Goal: Information Seeking & Learning: Find contact information

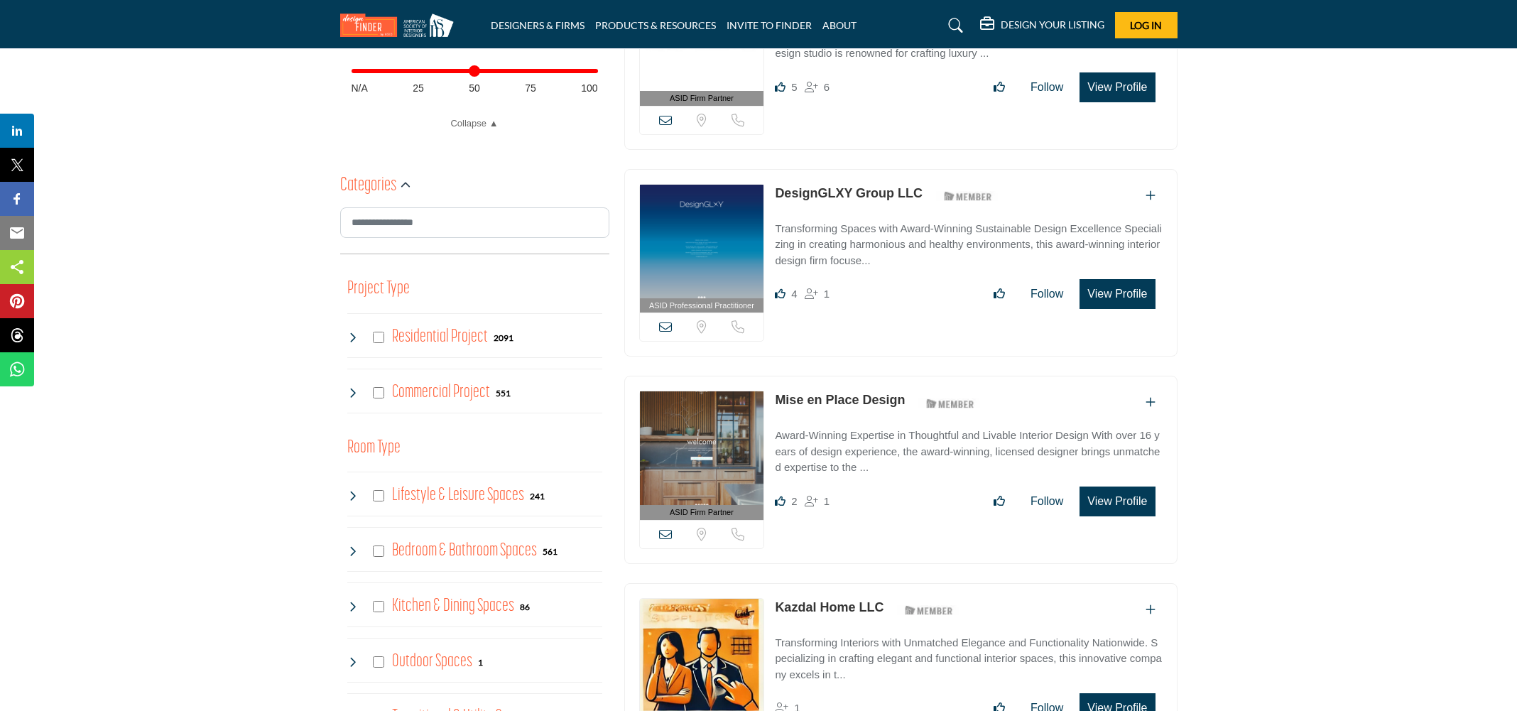
scroll to position [694, 0]
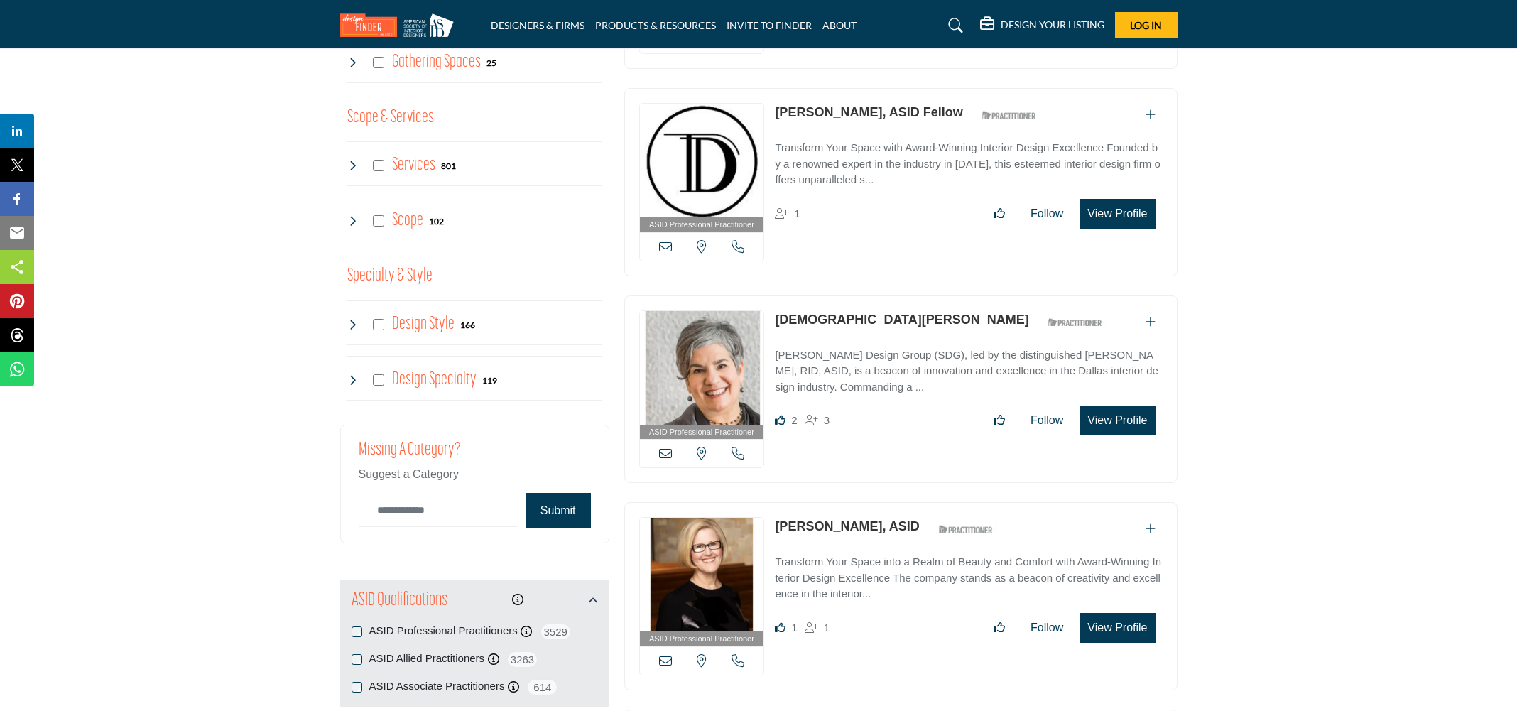
scroll to position [1836, 0]
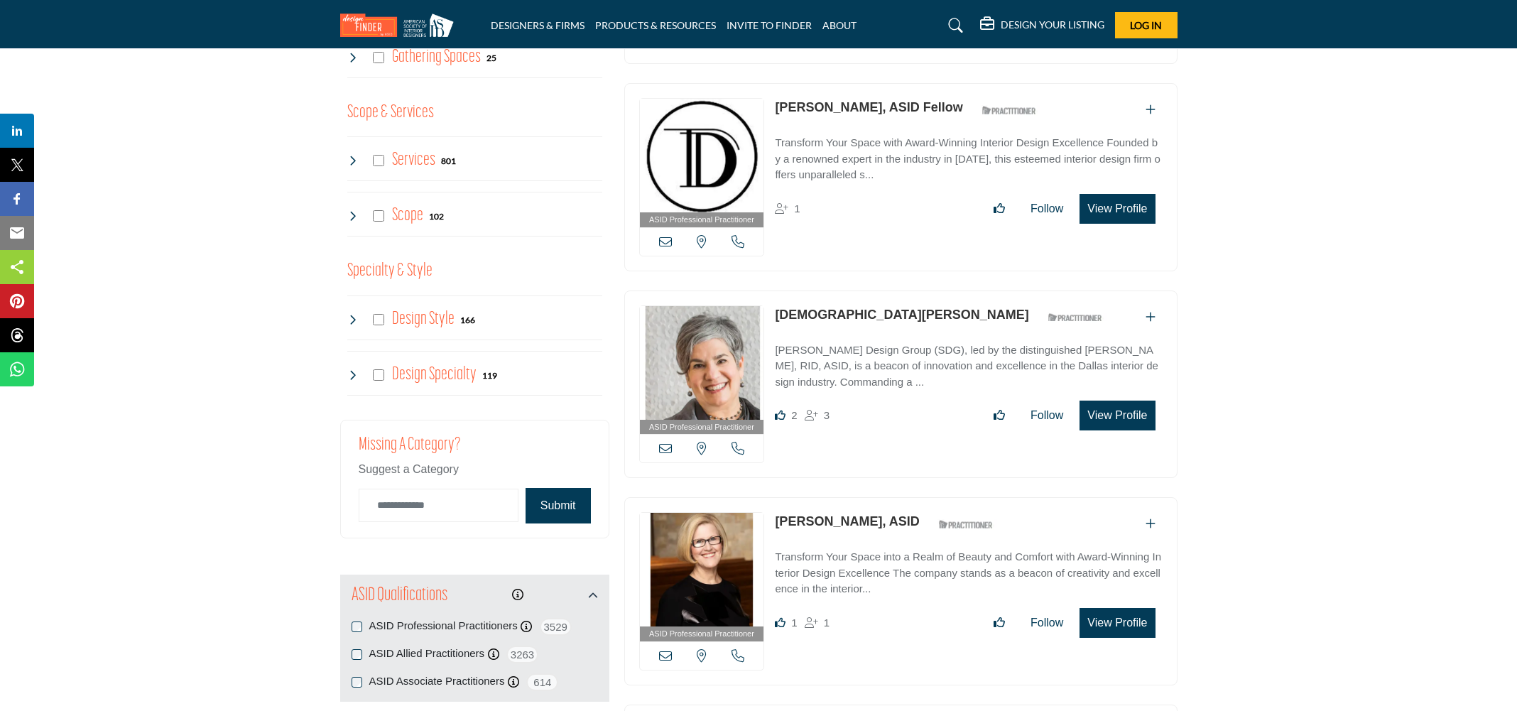
click at [353, 323] on icon at bounding box center [352, 319] width 11 height 11
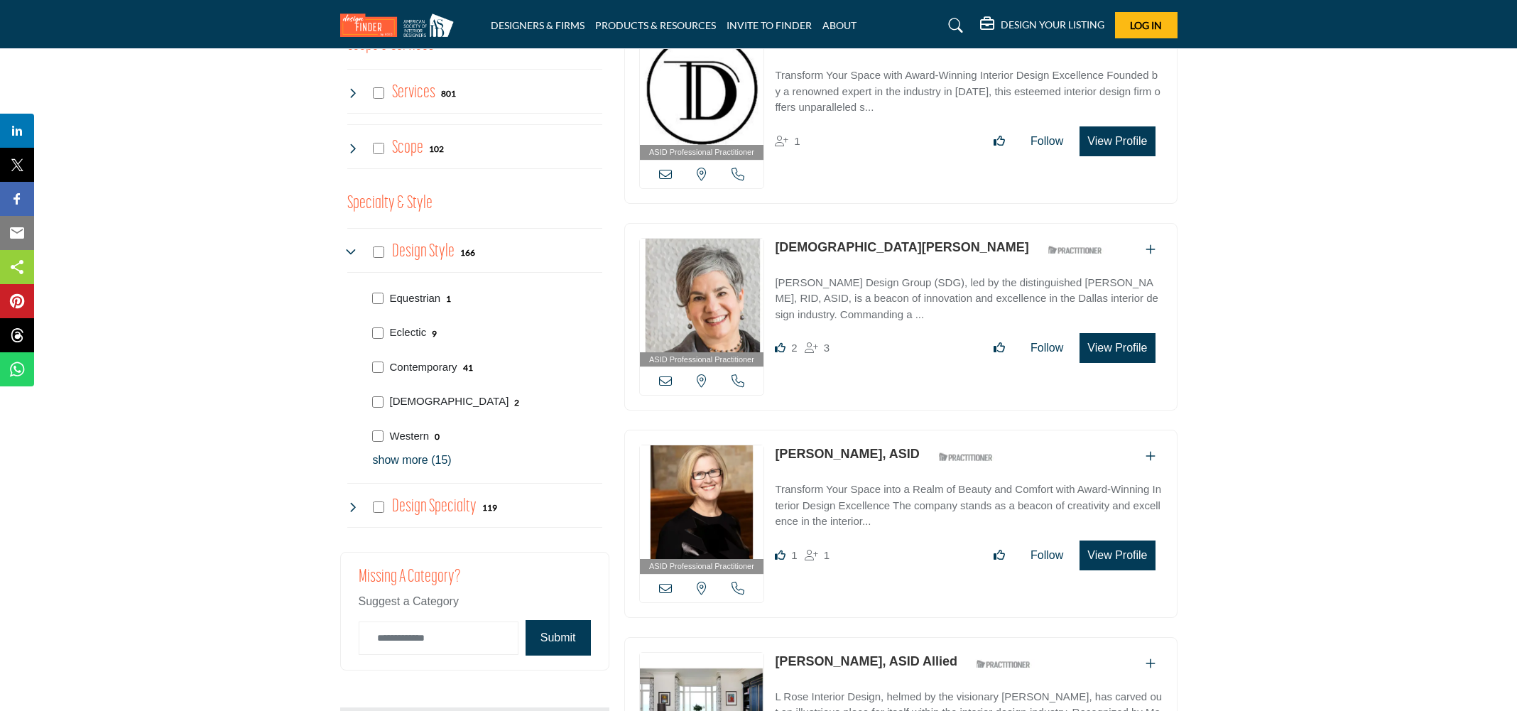
scroll to position [1917, 0]
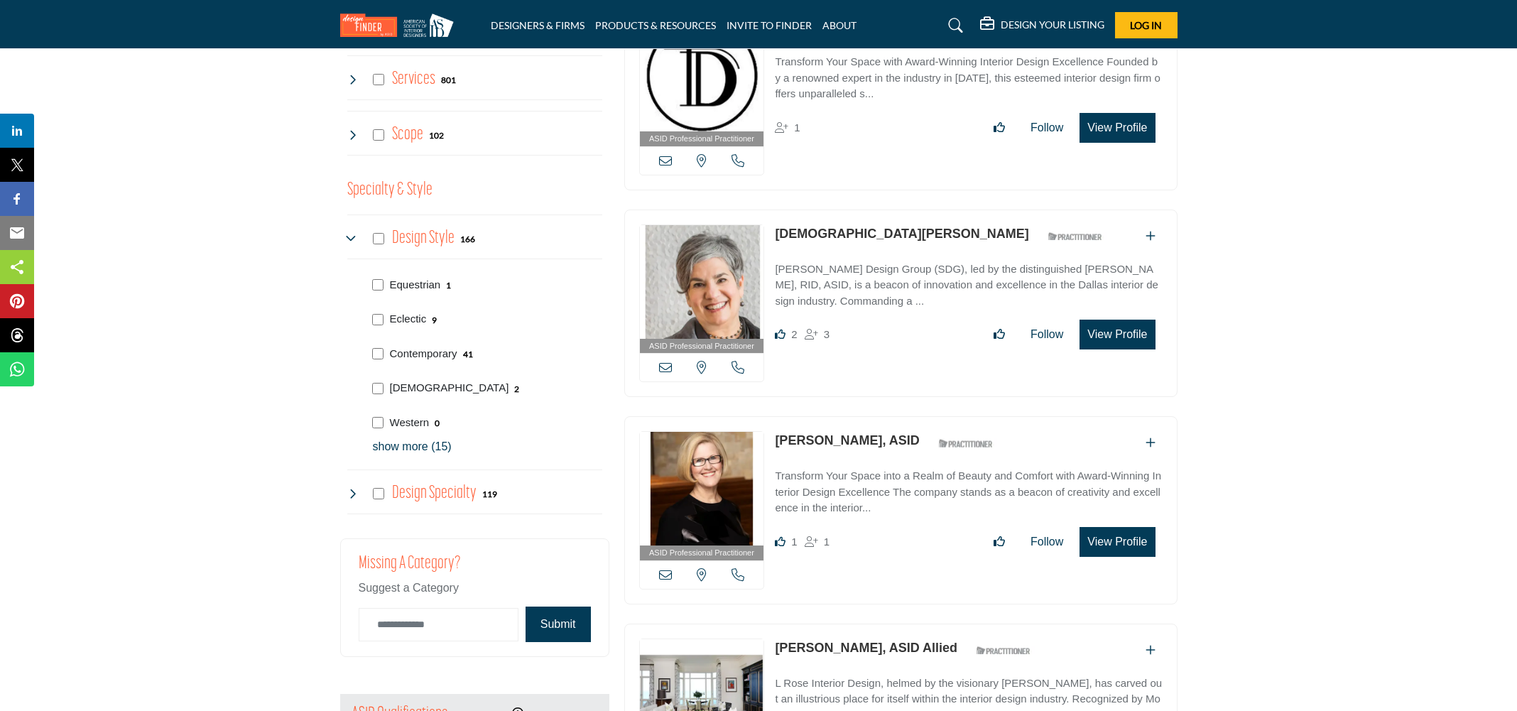
click at [422, 454] on p "show more (15)" at bounding box center [487, 446] width 229 height 17
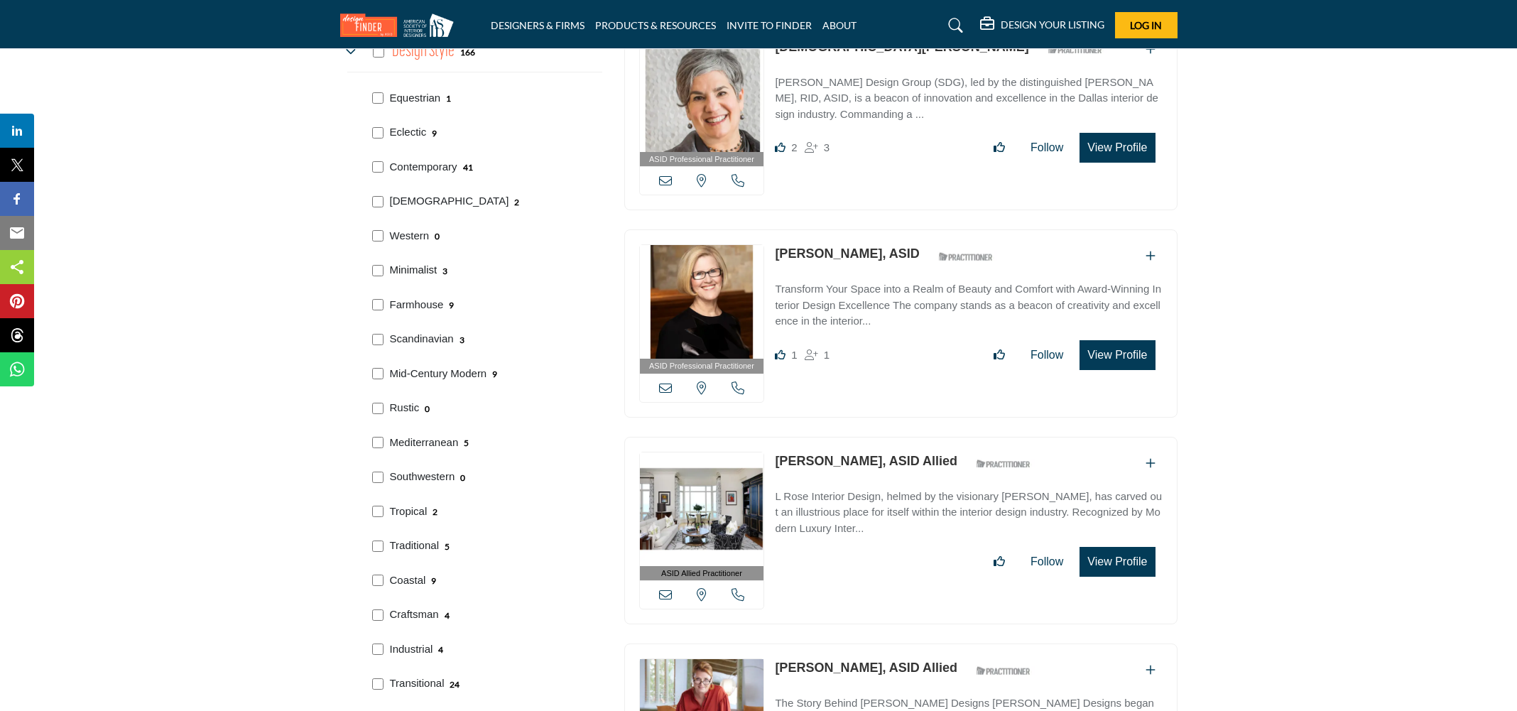
scroll to position [2145, 0]
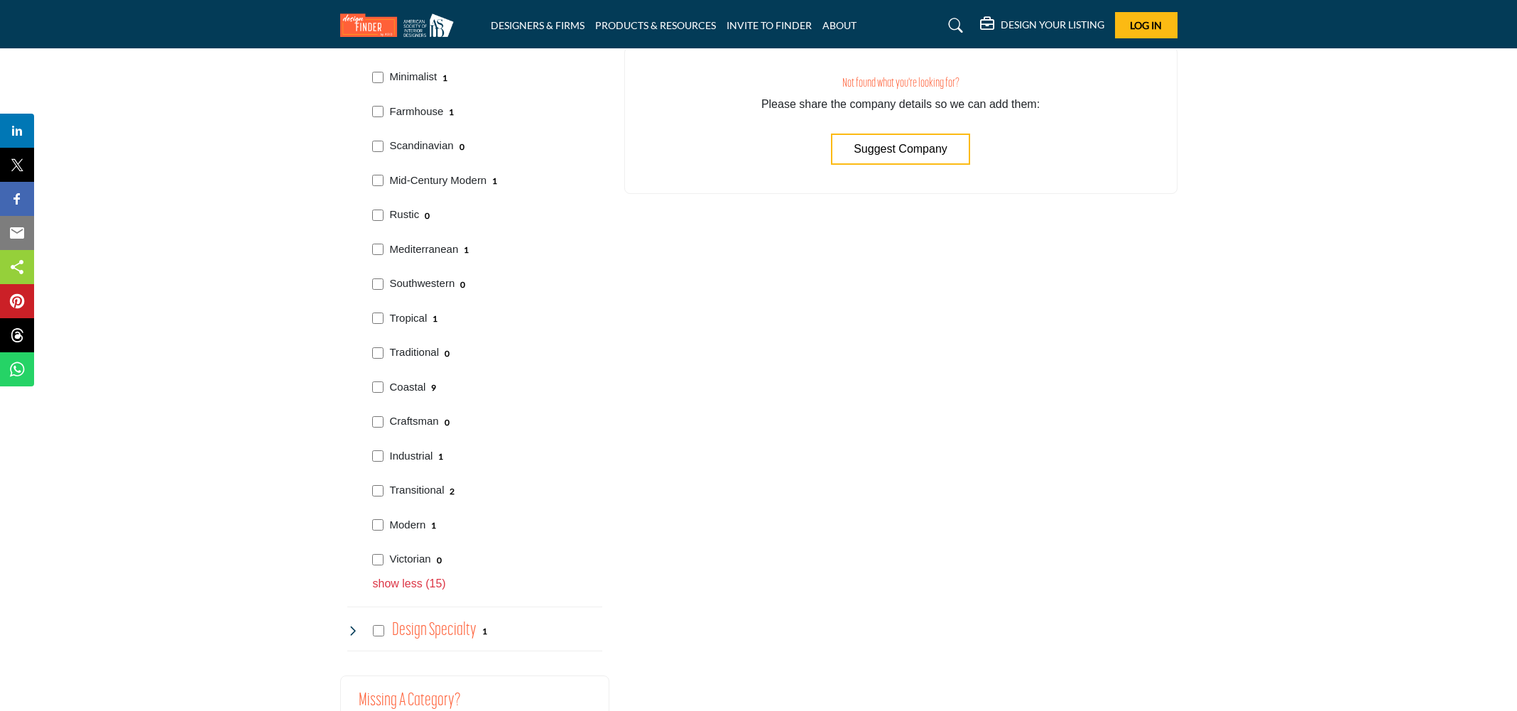
scroll to position [2299, 0]
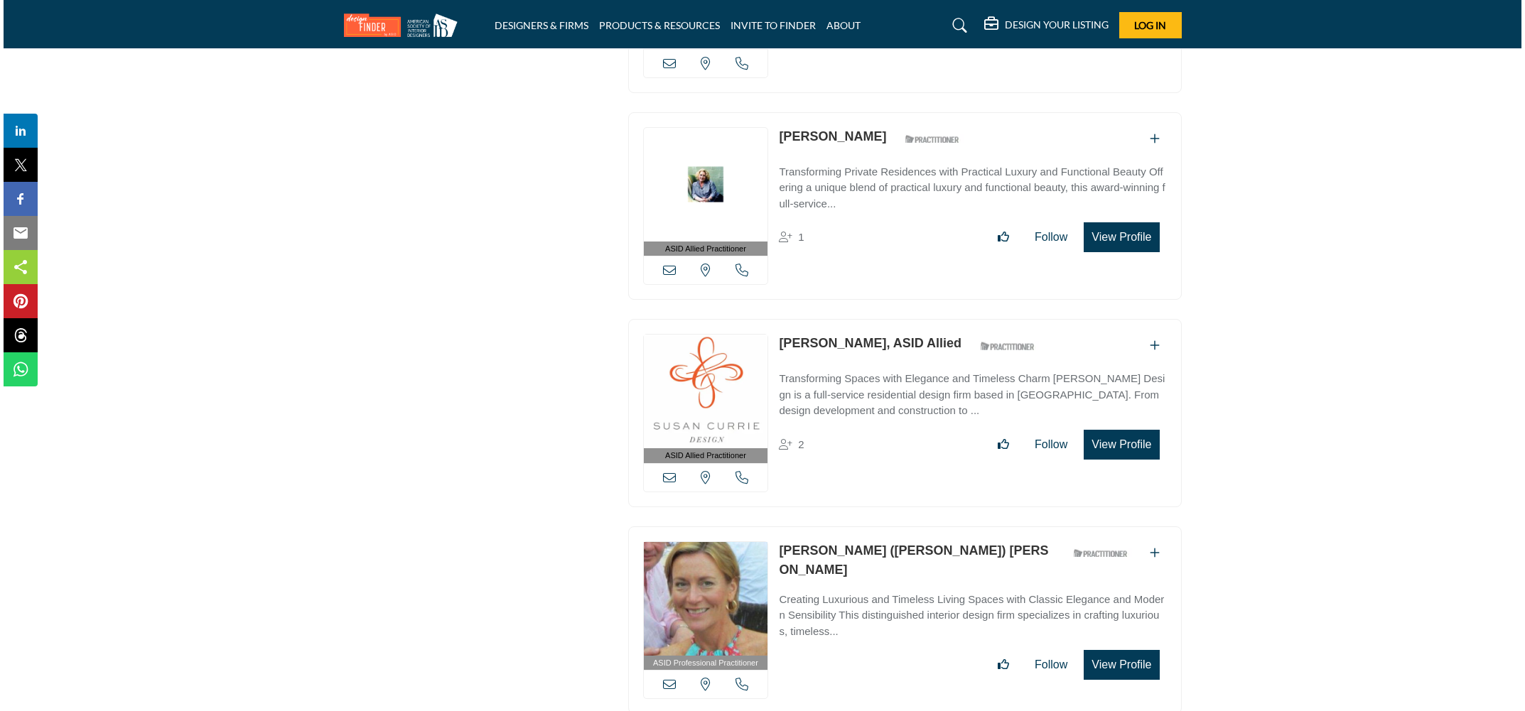
scroll to position [4897, 0]
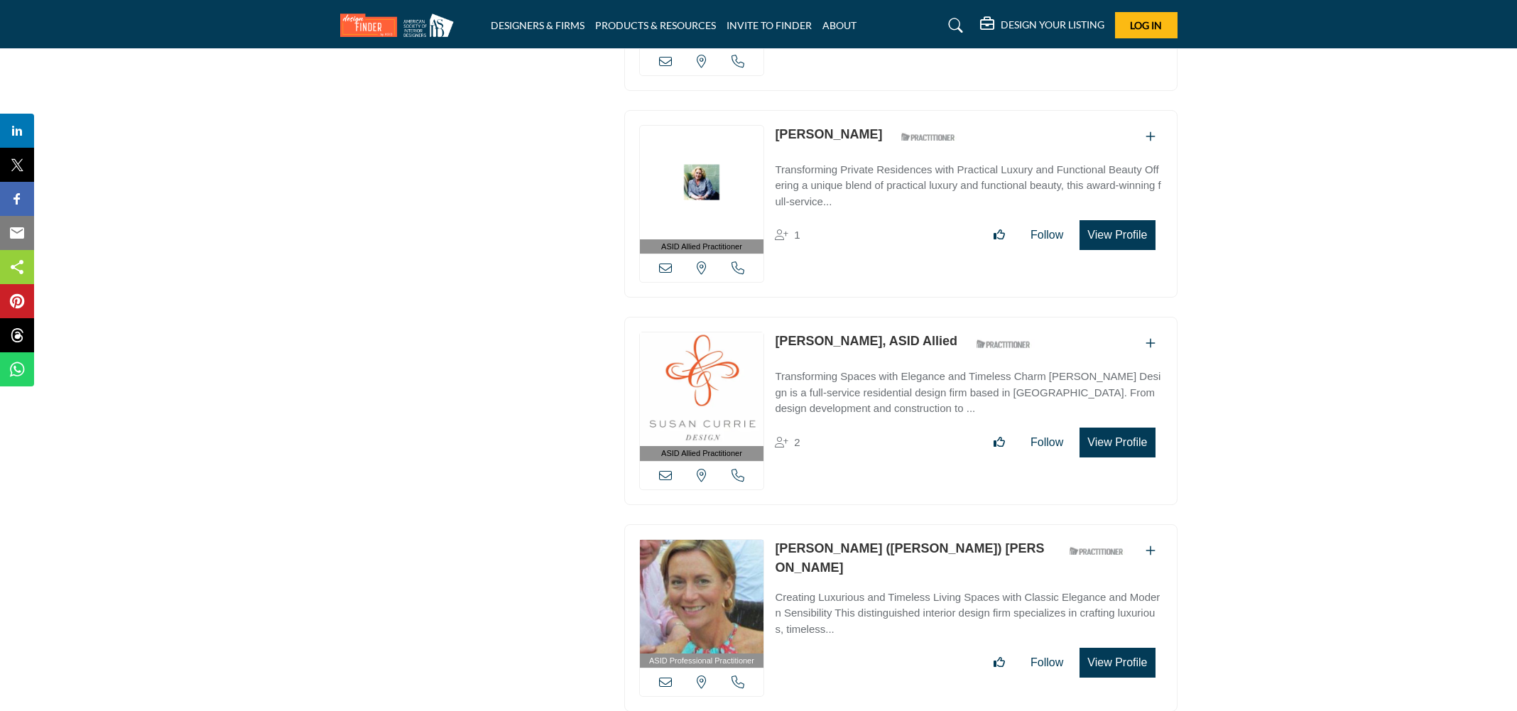
click at [823, 334] on link "Susan Currie, ASID Allied" at bounding box center [866, 341] width 183 height 14
click at [832, 372] on p "Transforming Spaces with Elegance and Timeless Charm Susan Currie Design is a f…" at bounding box center [968, 393] width 387 height 48
click at [1108, 428] on button "View Profile" at bounding box center [1117, 443] width 75 height 30
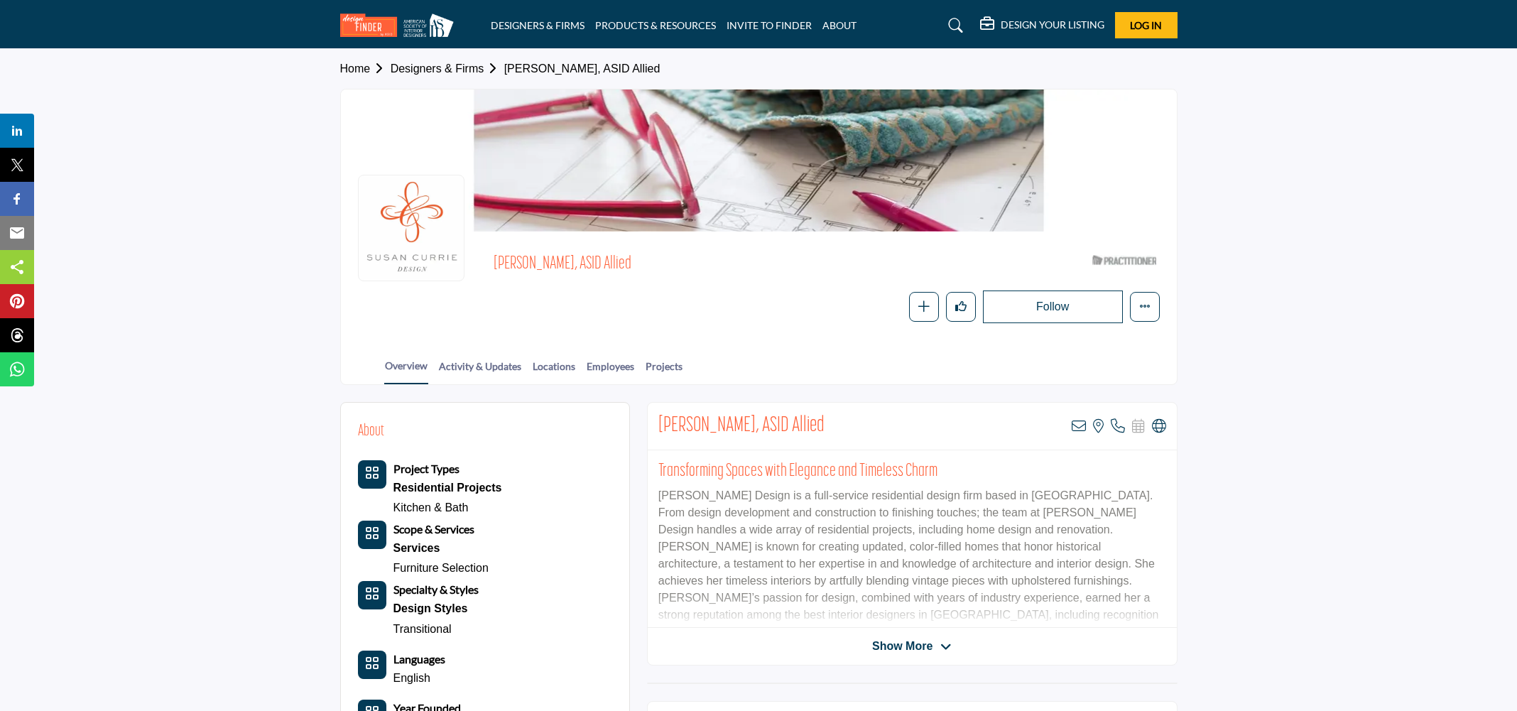
scroll to position [1, 0]
click at [601, 367] on link "Employees" at bounding box center [610, 370] width 49 height 25
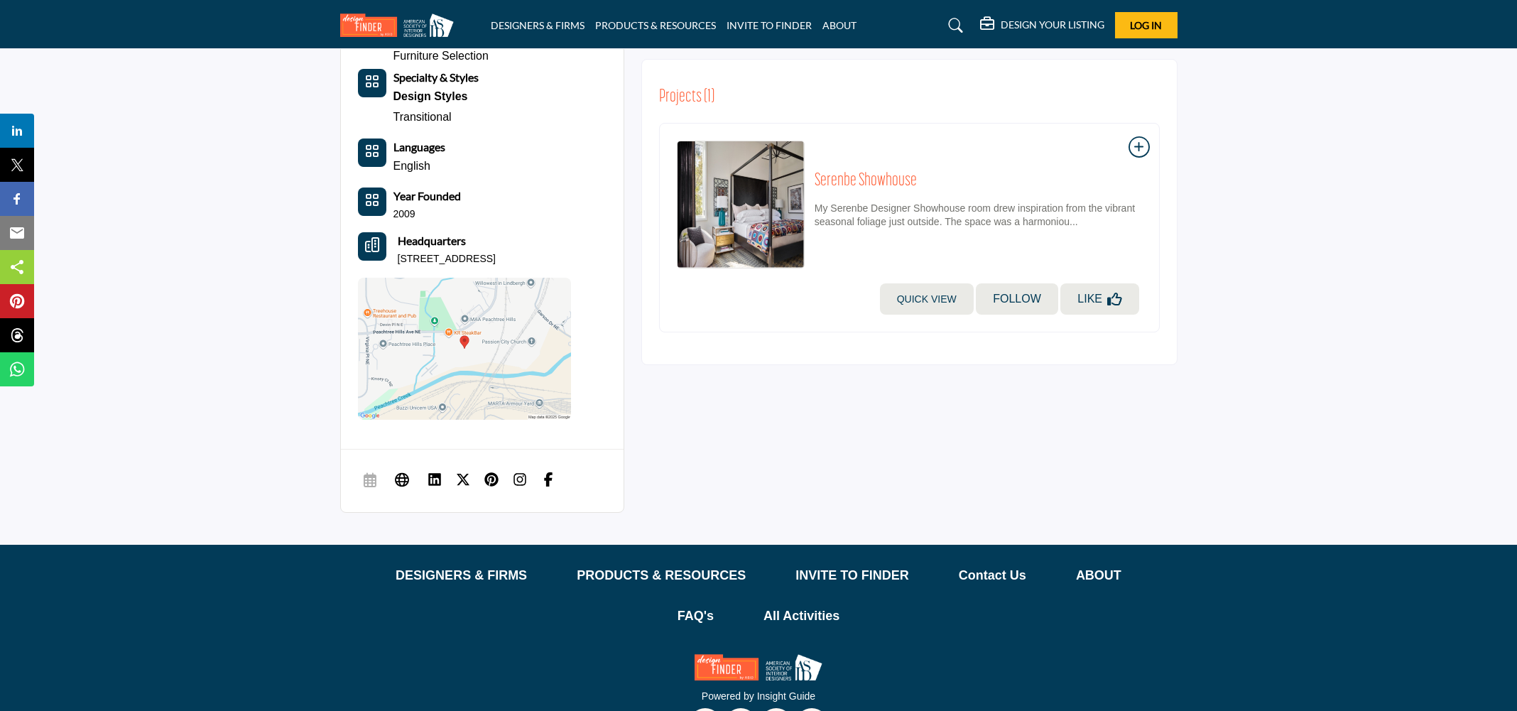
scroll to position [571, 0]
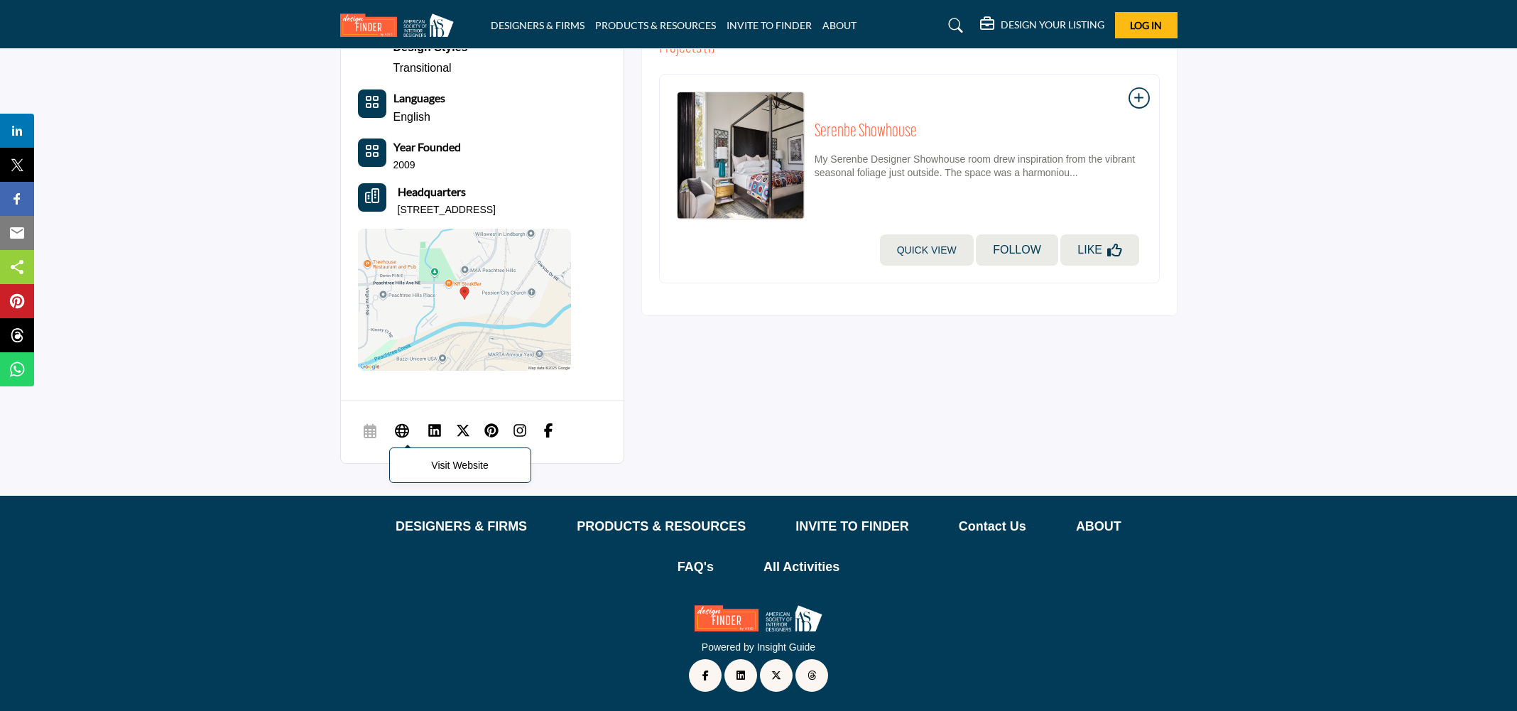
click at [401, 433] on icon at bounding box center [402, 429] width 14 height 17
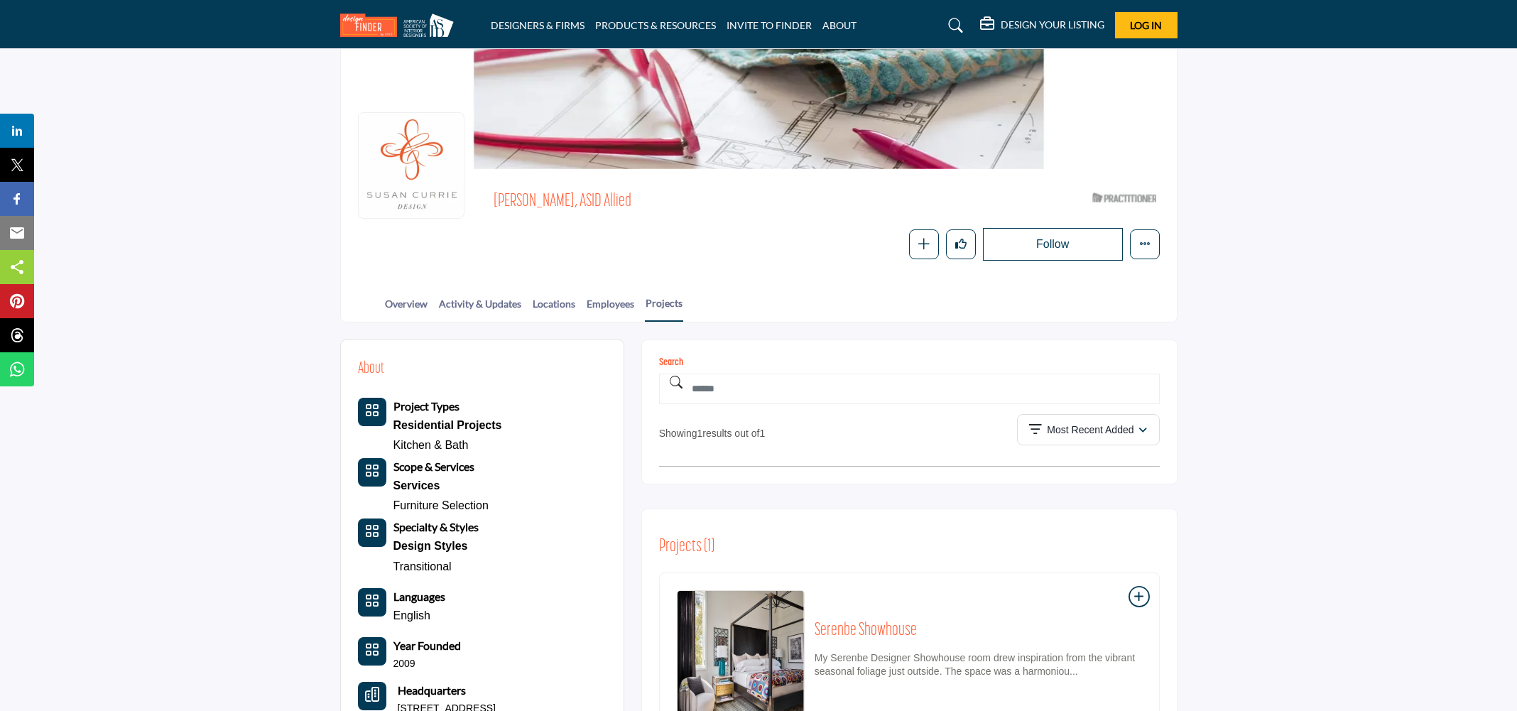
scroll to position [74, 0]
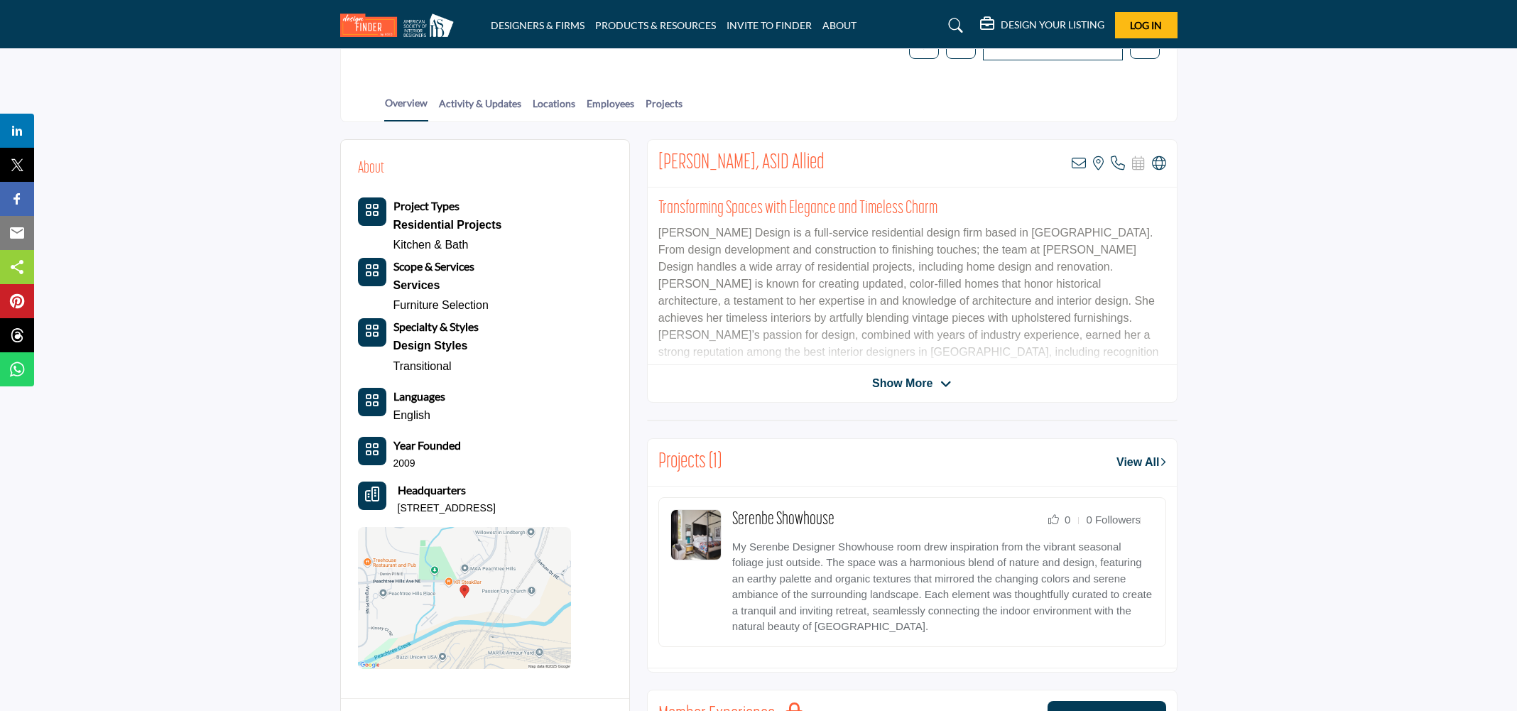
scroll to position [308, 0]
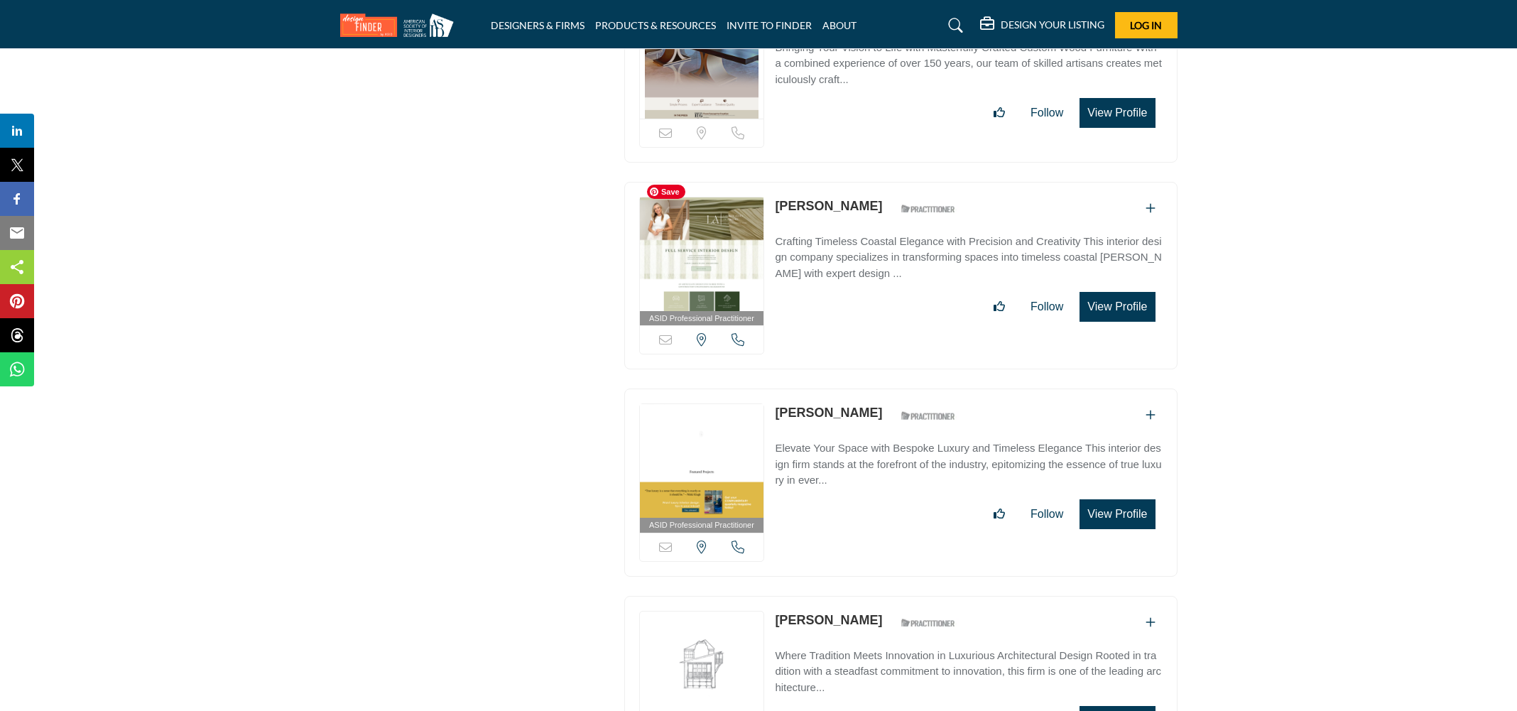
scroll to position [6043, 0]
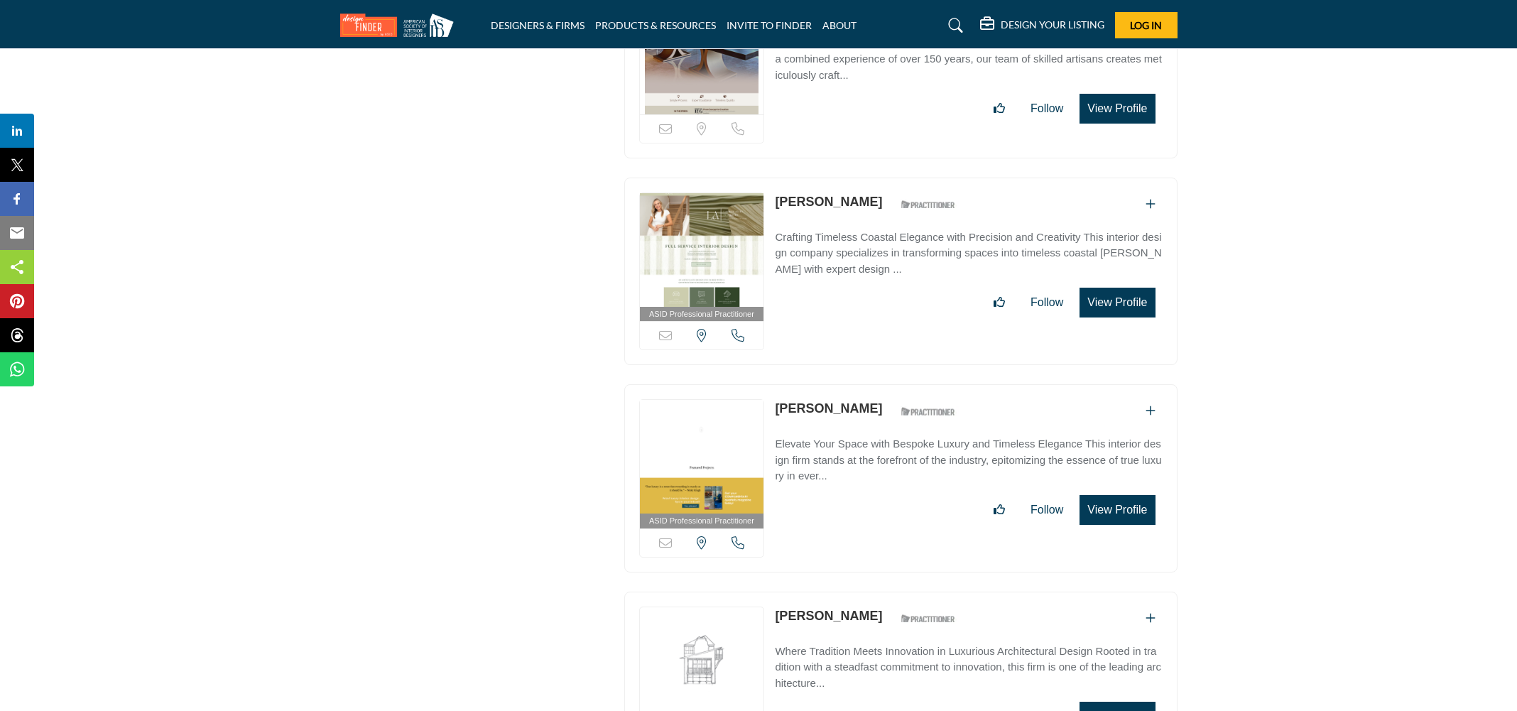
click at [801, 245] on p "Crafting Timeless Coastal Elegance with Precision and Creativity This interior …" at bounding box center [968, 253] width 387 height 48
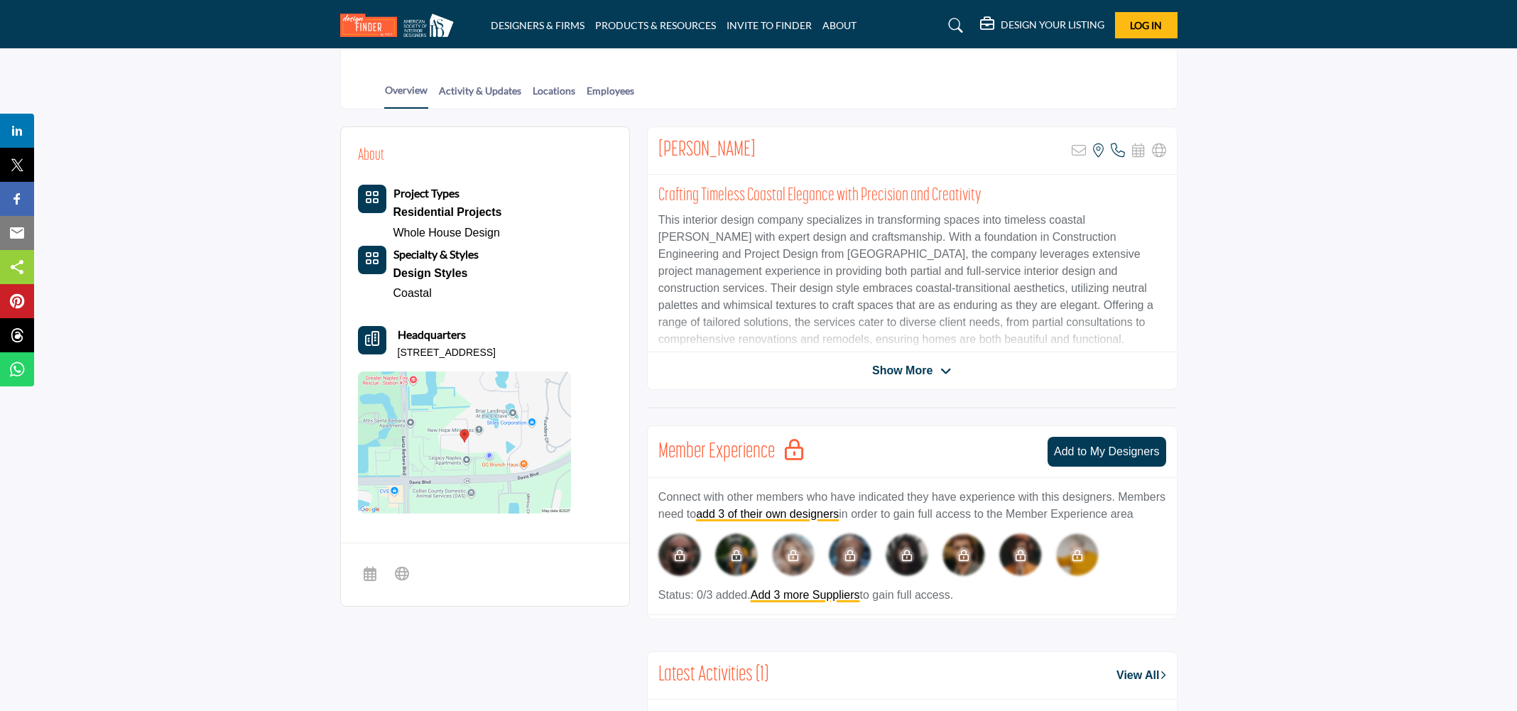
scroll to position [357, 0]
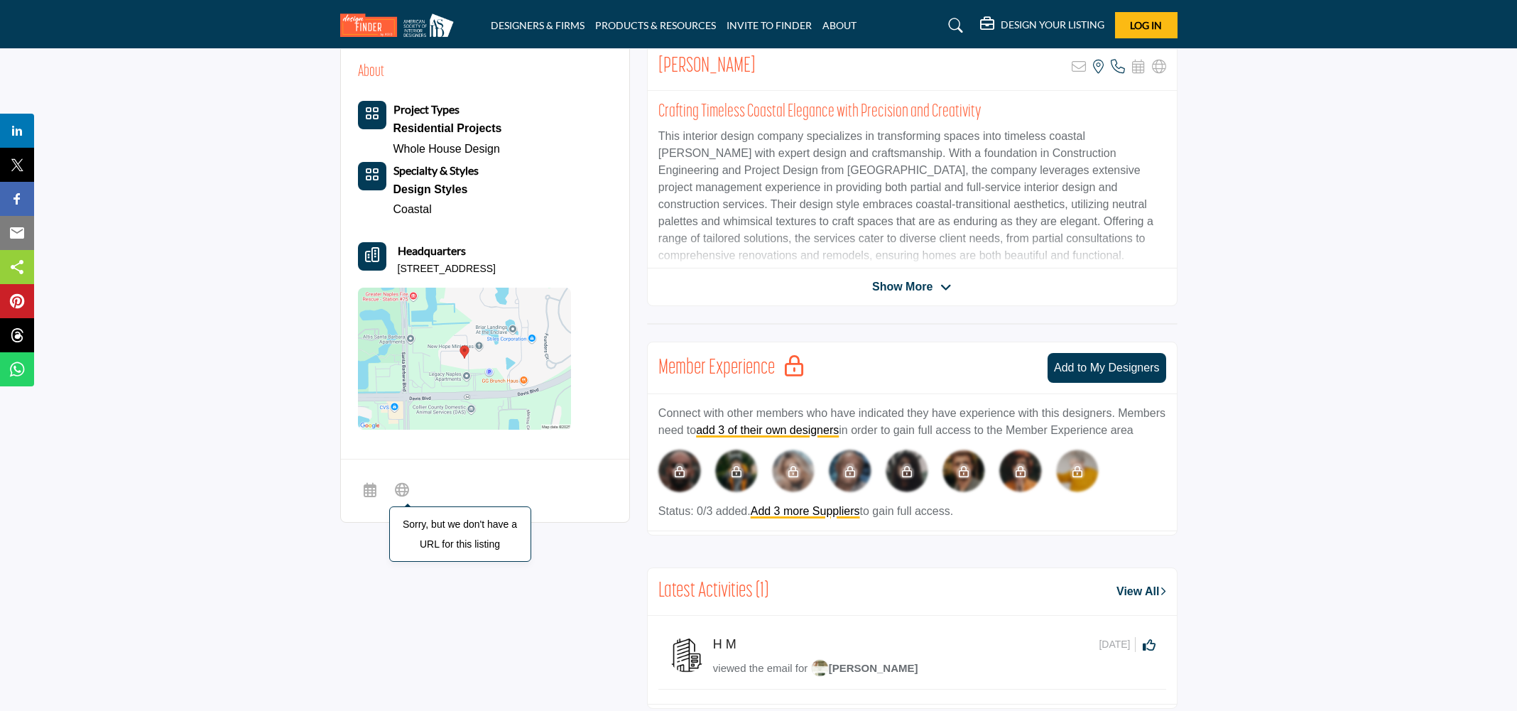
click at [399, 497] on icon at bounding box center [402, 488] width 14 height 17
click at [910, 285] on span "Show More" at bounding box center [902, 286] width 60 height 17
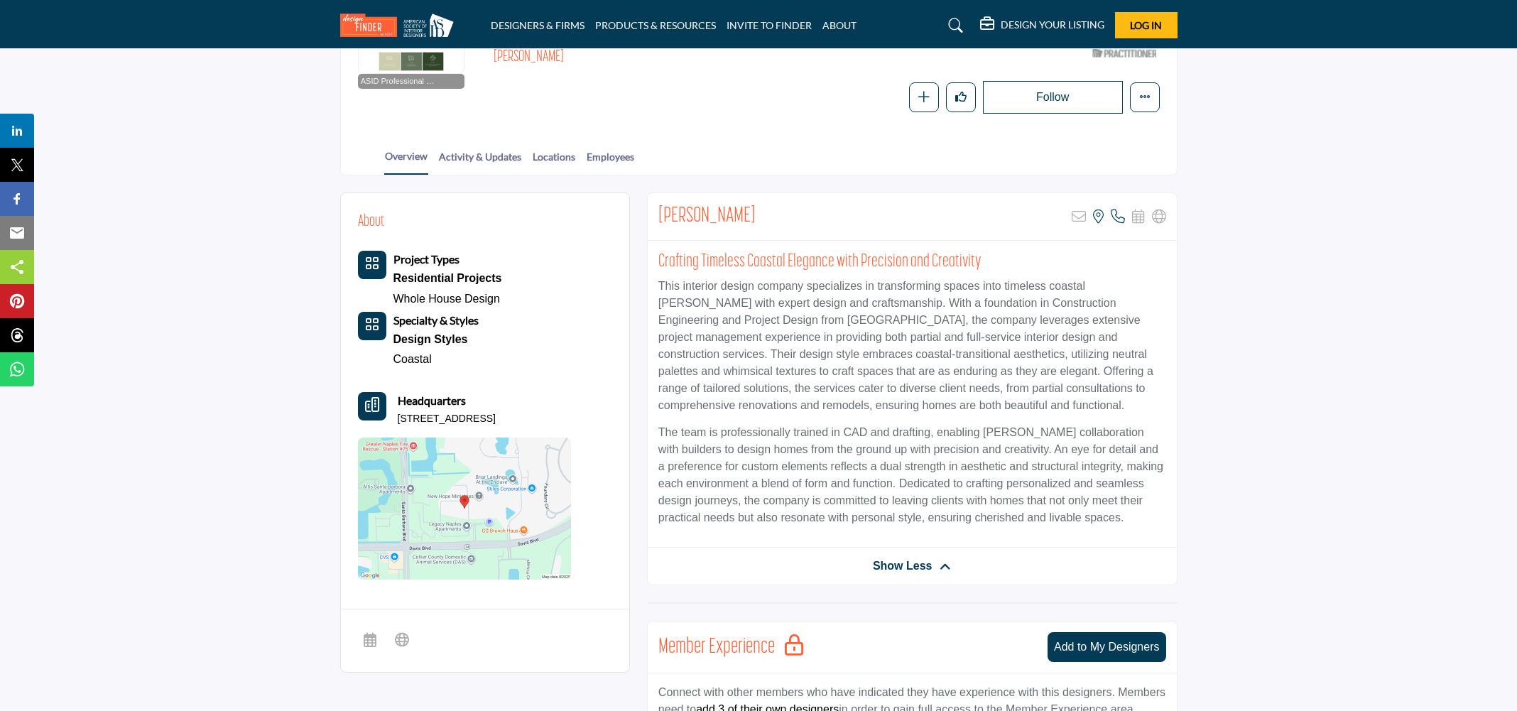
scroll to position [240, 0]
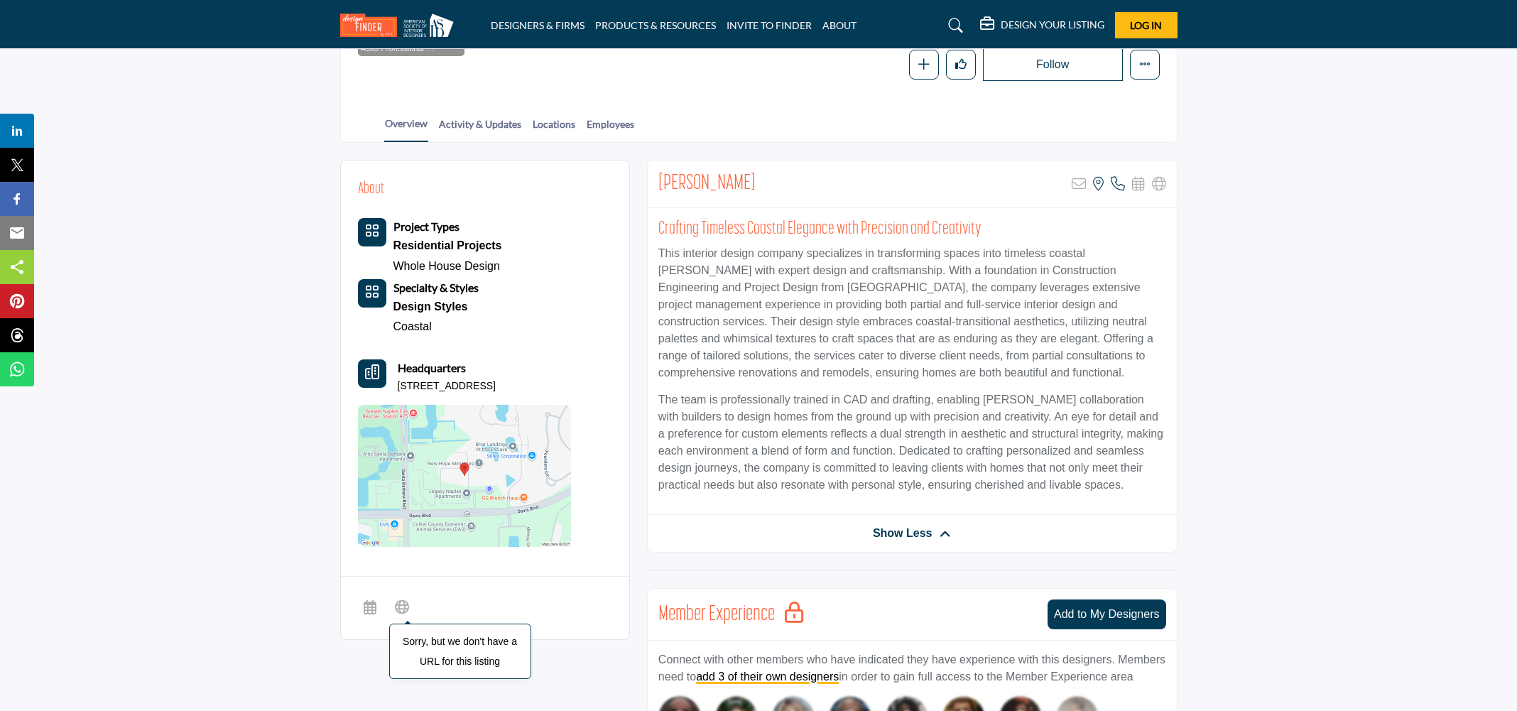
click at [402, 615] on icon at bounding box center [402, 605] width 14 height 17
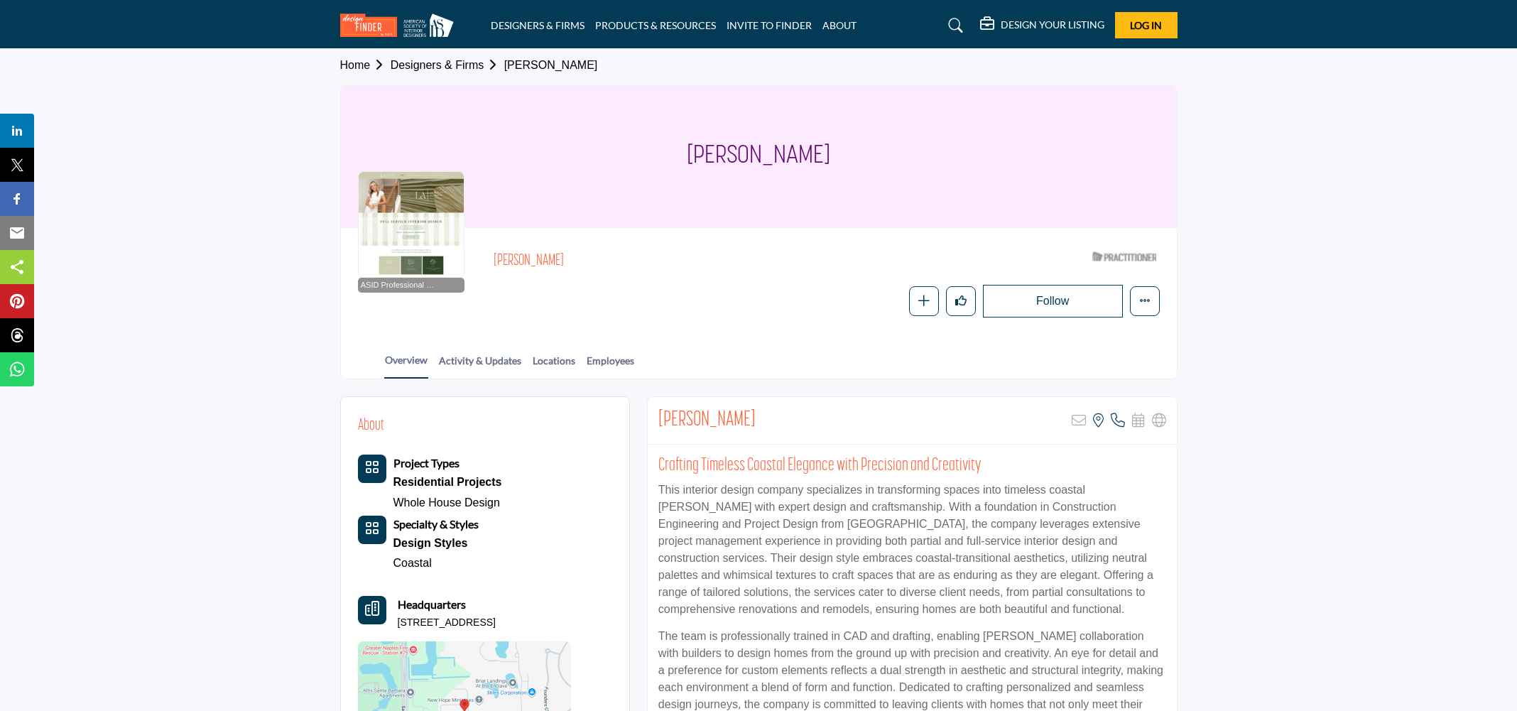
scroll to position [0, 0]
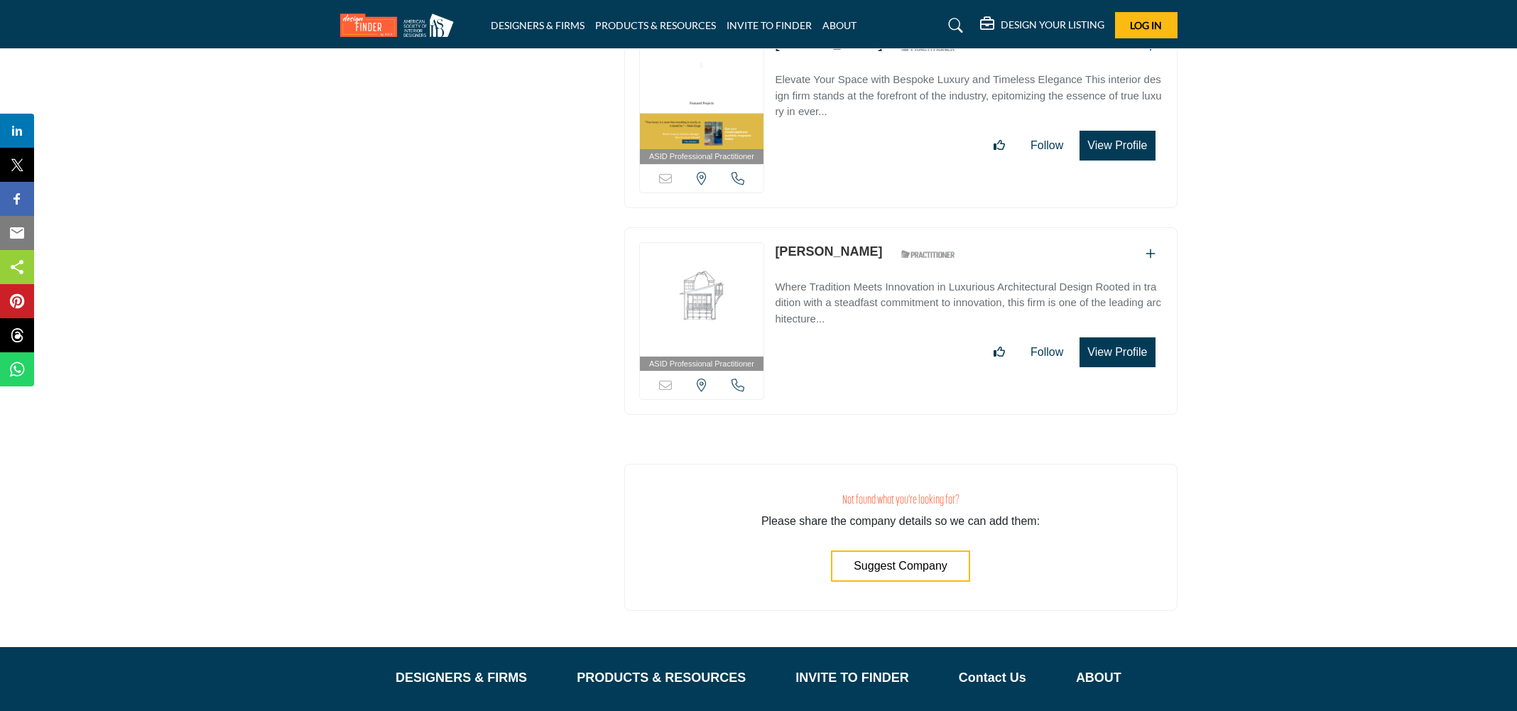
scroll to position [6409, 0]
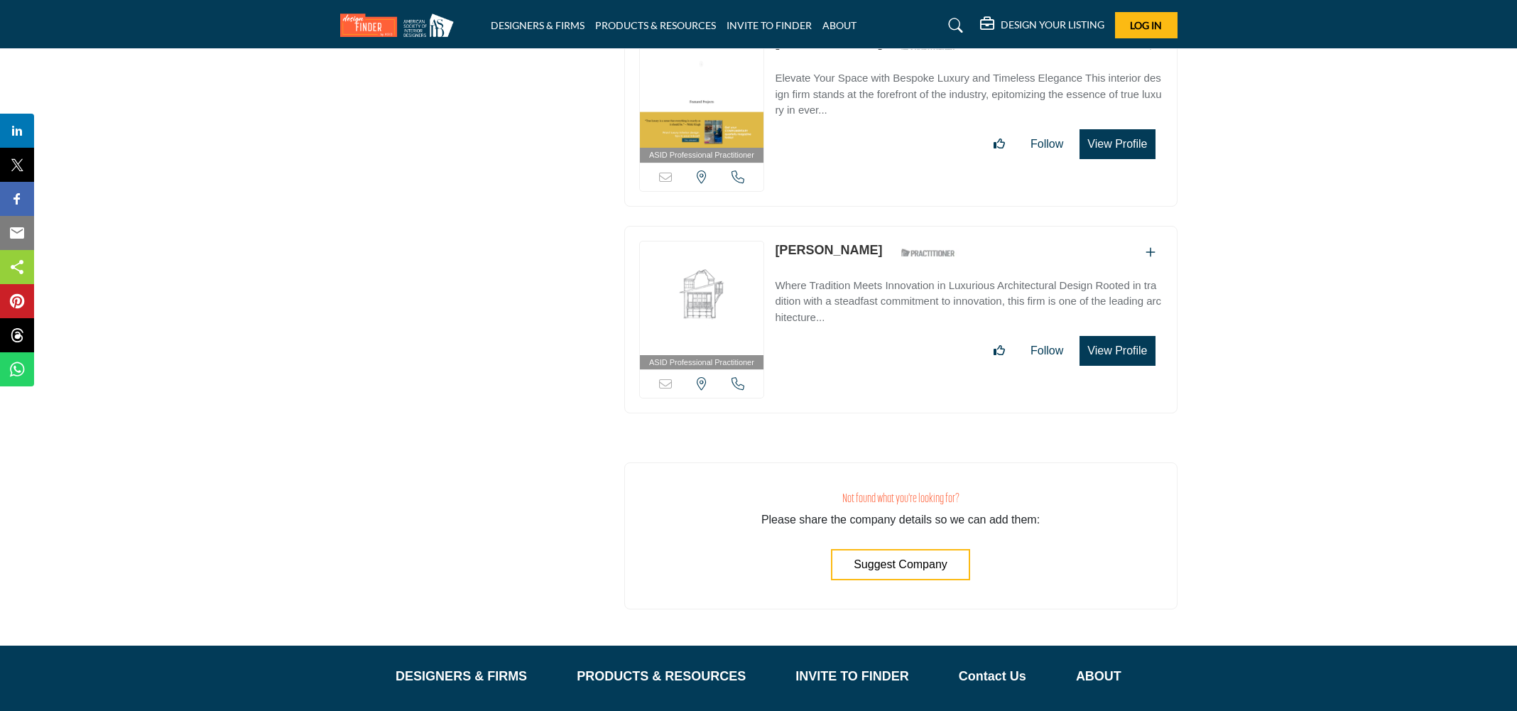
click at [830, 243] on link "[PERSON_NAME]" at bounding box center [828, 250] width 107 height 14
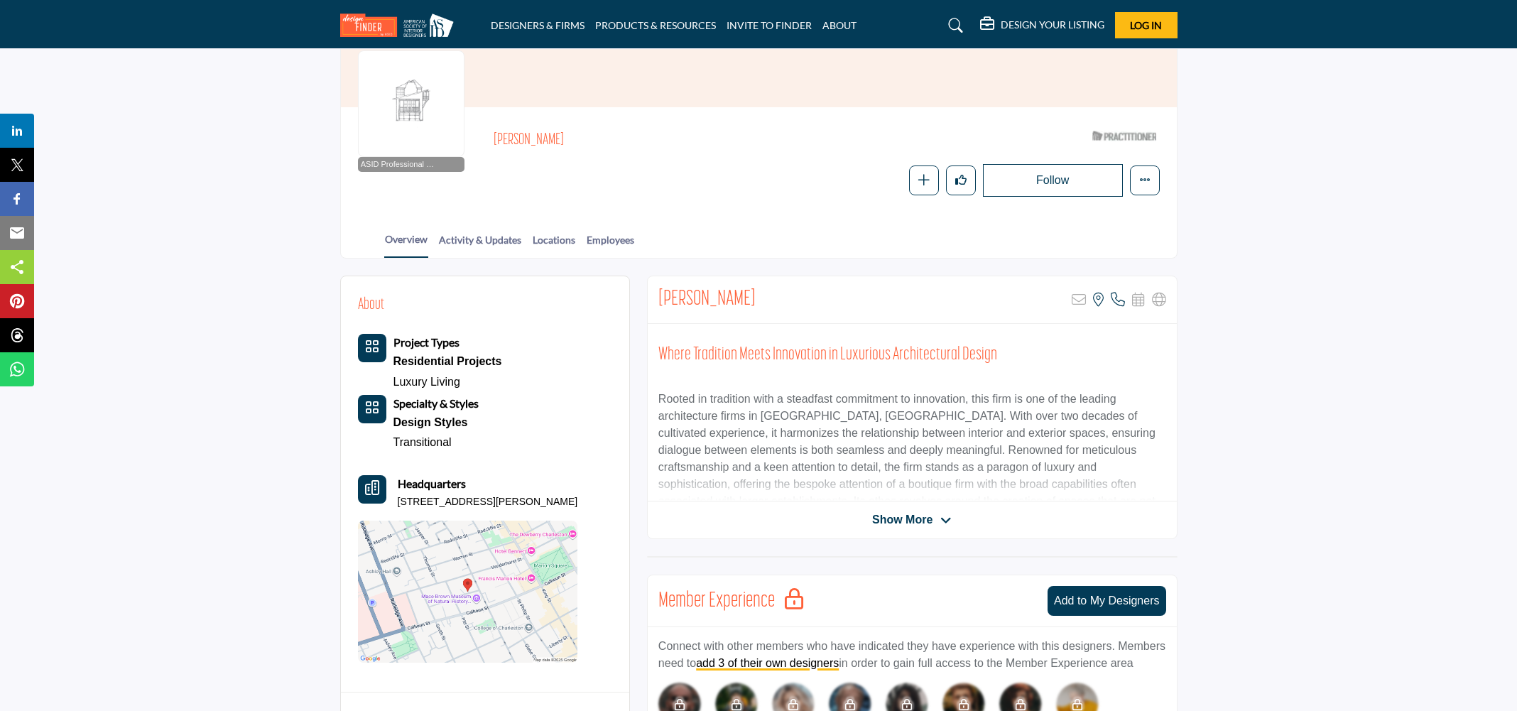
scroll to position [127, 0]
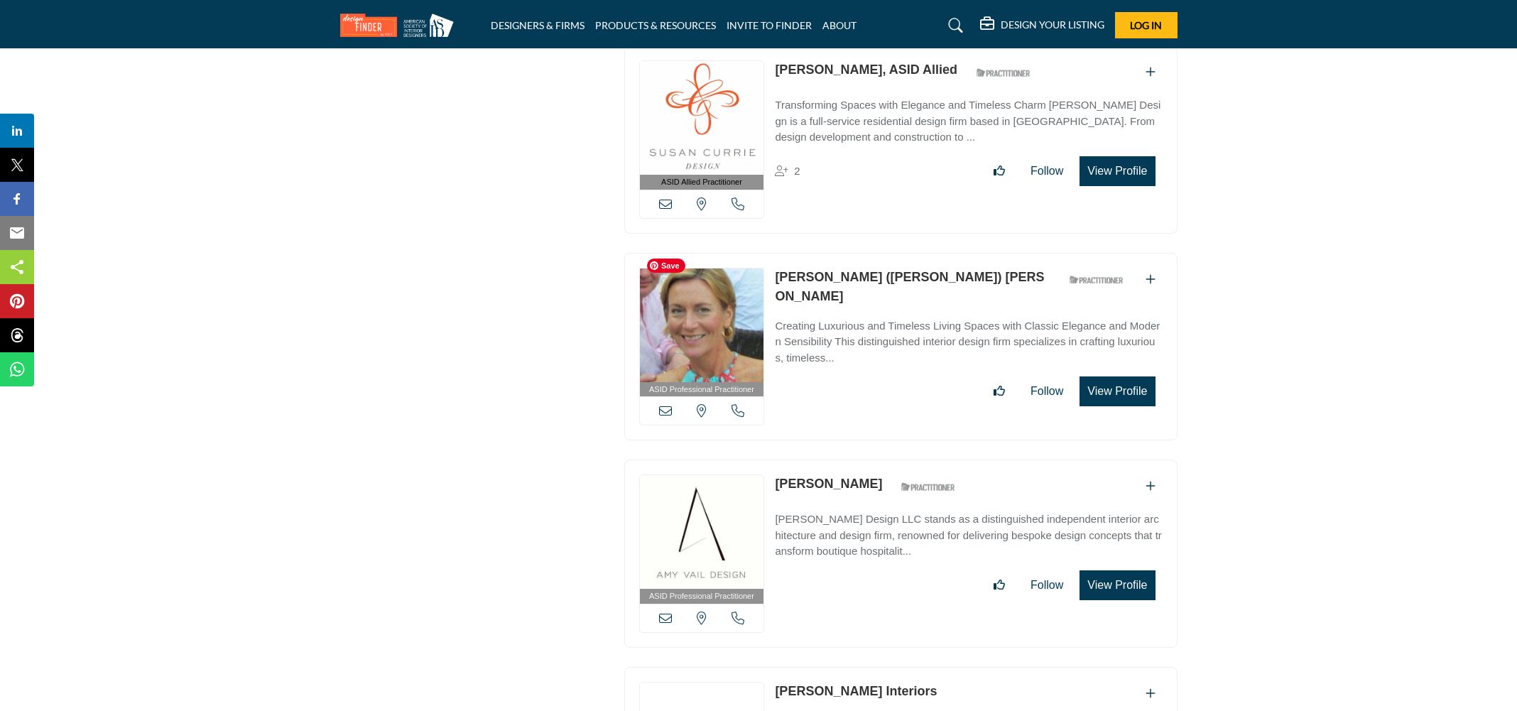
scroll to position [5170, 0]
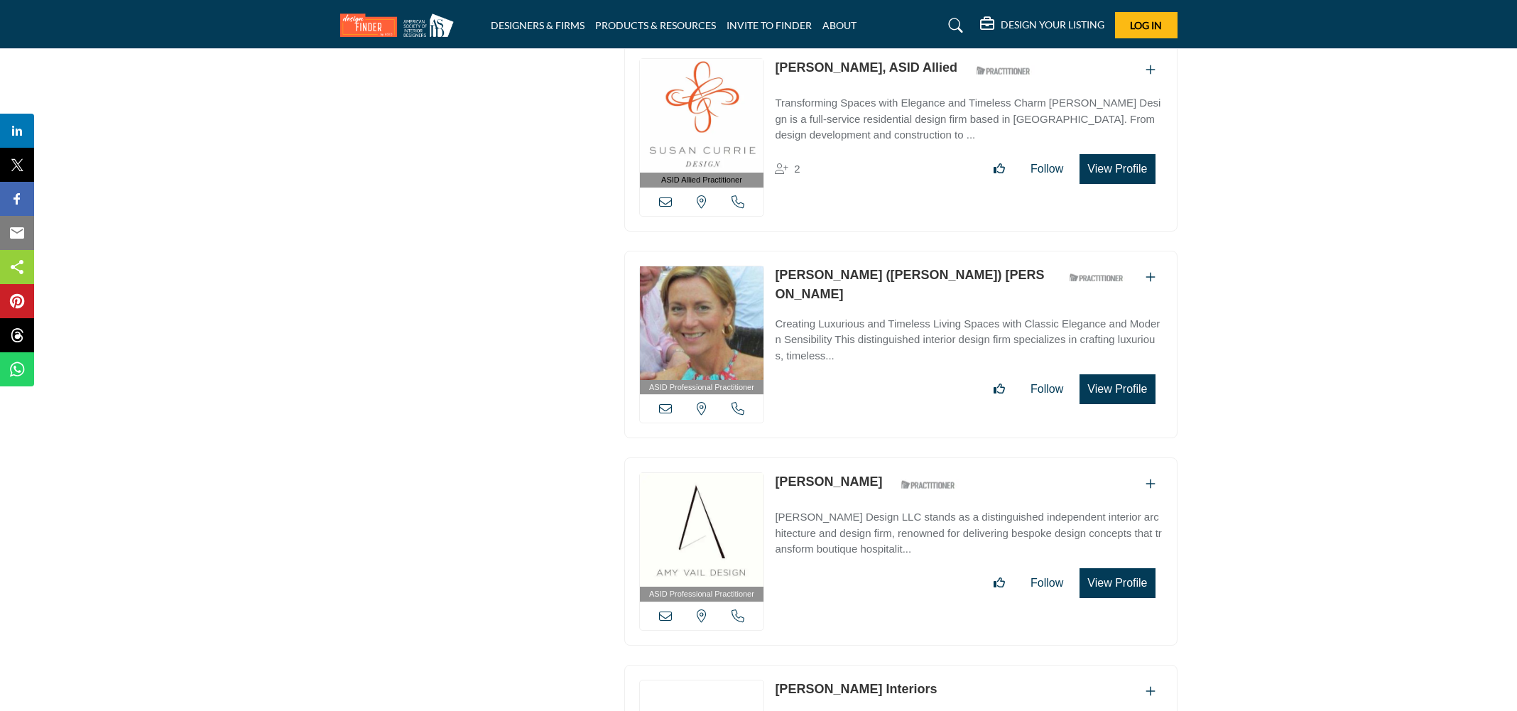
click at [821, 316] on p "Creating Luxurious and Timeless Living Spaces with Classic Elegance and Modern …" at bounding box center [968, 340] width 387 height 48
click at [816, 268] on link "[PERSON_NAME] ([PERSON_NAME]) [PERSON_NAME]" at bounding box center [909, 284] width 269 height 33
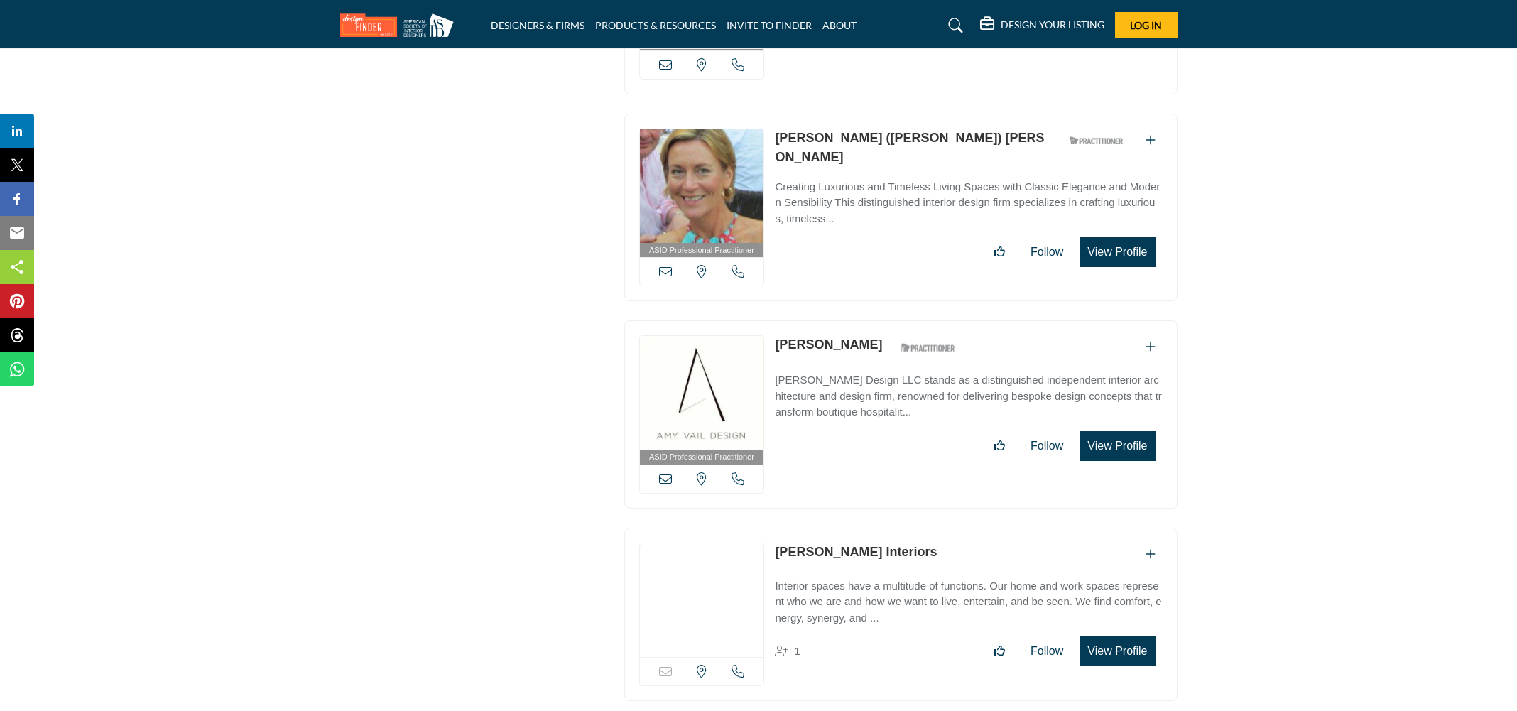
scroll to position [5455, 0]
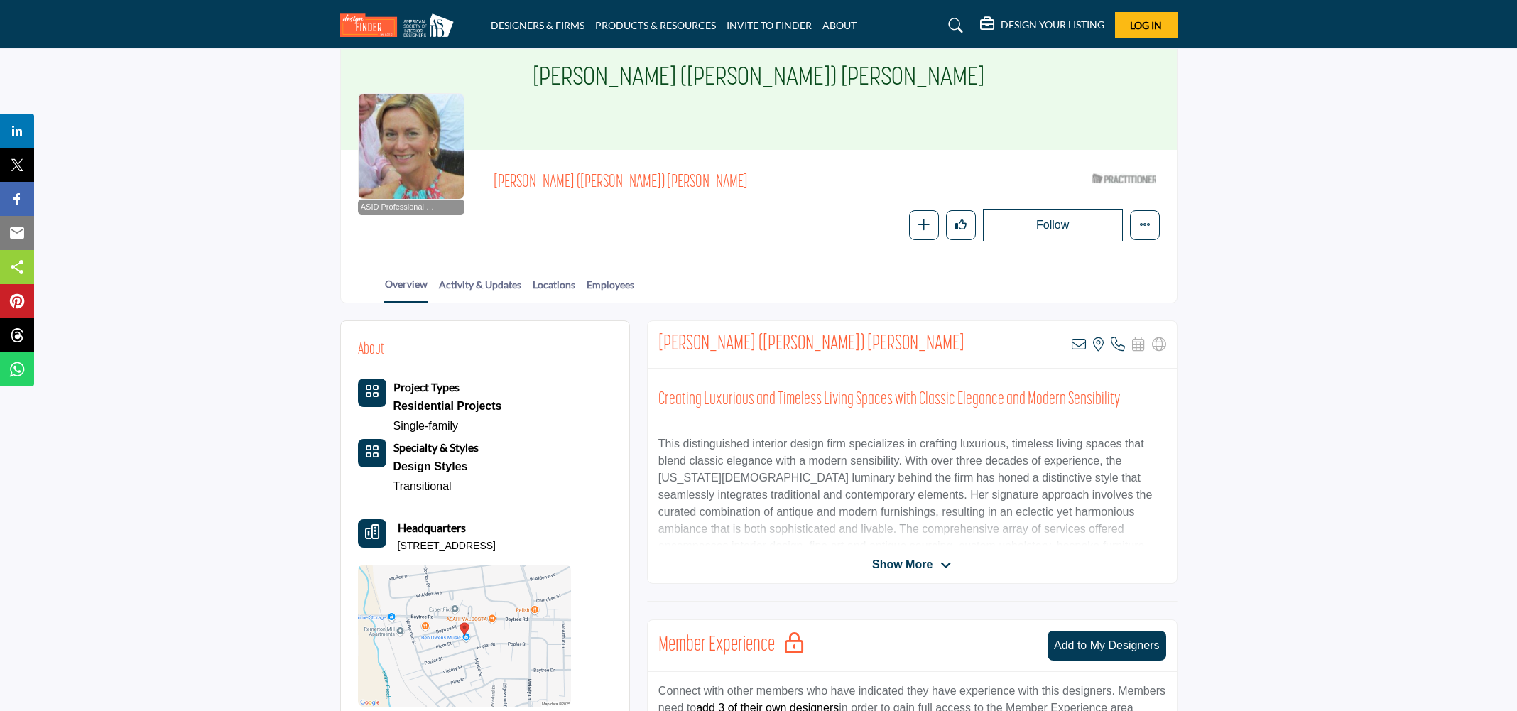
scroll to position [238, 0]
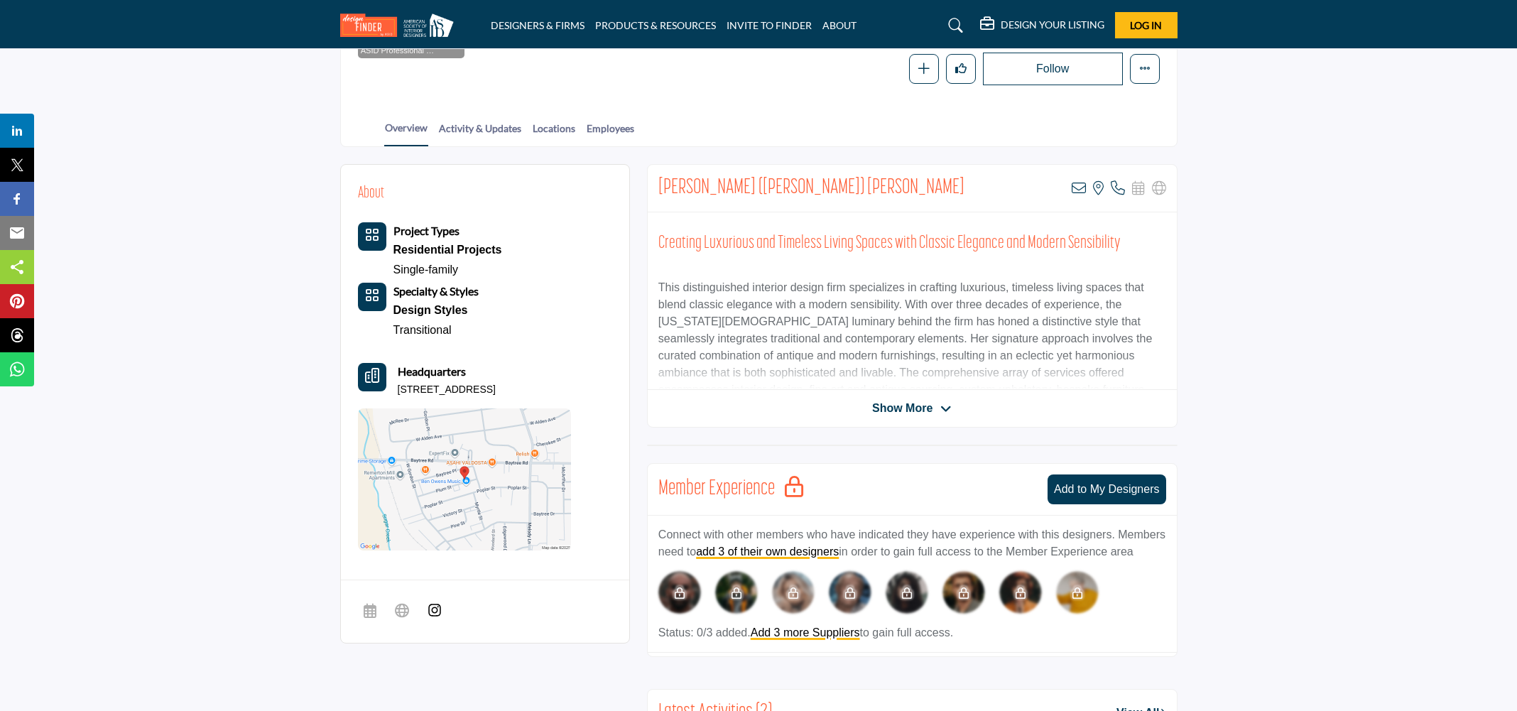
click at [435, 607] on img at bounding box center [435, 610] width 14 height 14
drag, startPoint x: 838, startPoint y: 188, endPoint x: 654, endPoint y: 183, distance: 184.8
click at [654, 180] on div "[PERSON_NAME] ([PERSON_NAME]) [PERSON_NAME] View email address of this listing …" at bounding box center [912, 189] width 529 height 48
copy h2 "[PERSON_NAME] ([PERSON_NAME]) [PERSON_NAME]"
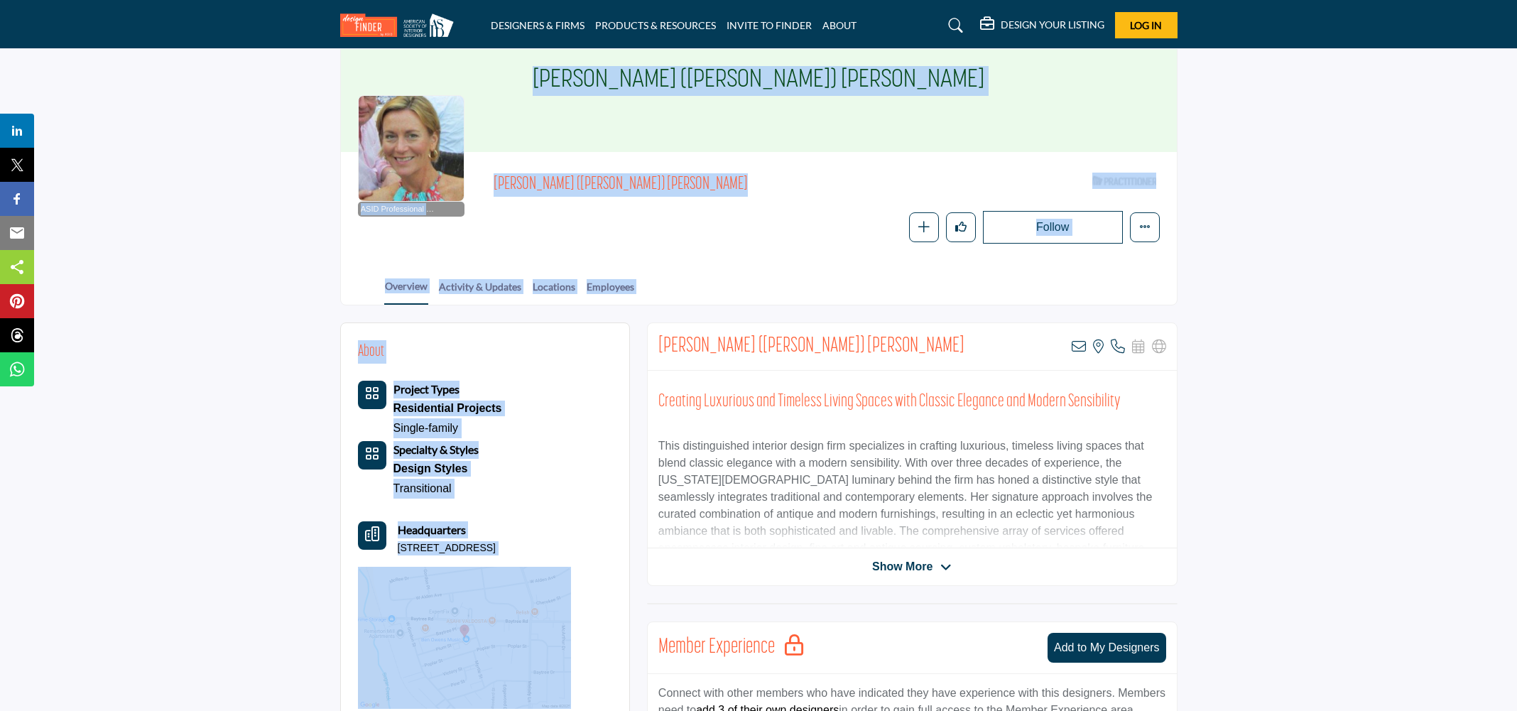
drag, startPoint x: 654, startPoint y: 183, endPoint x: 438, endPoint y: -43, distance: 312.0
click at [438, 0] on html "DESIGNERS & FIRMS PRODUCTS & RESOURCES INVITE TO FINDER ABOUT" at bounding box center [758, 707] width 1517 height 1574
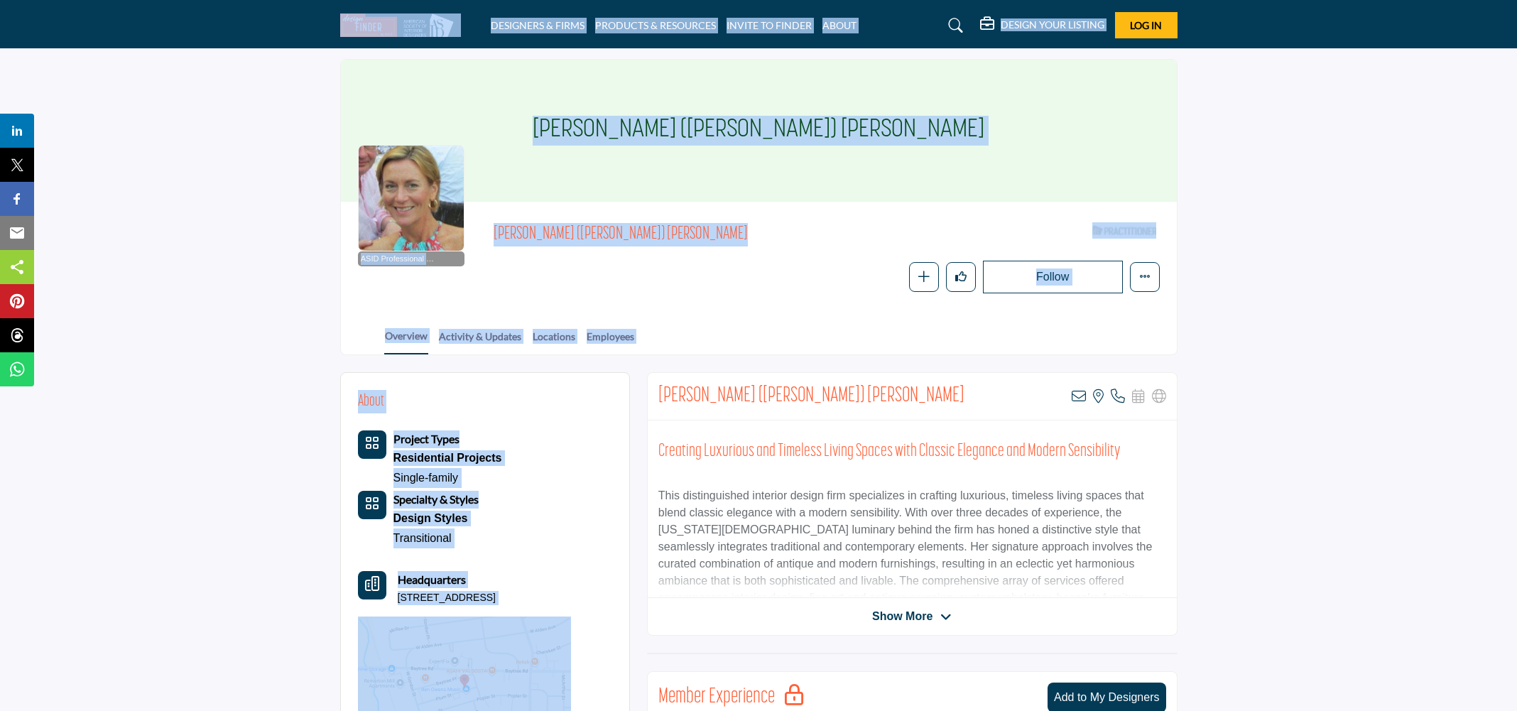
scroll to position [0, 0]
